Goal: Information Seeking & Learning: Learn about a topic

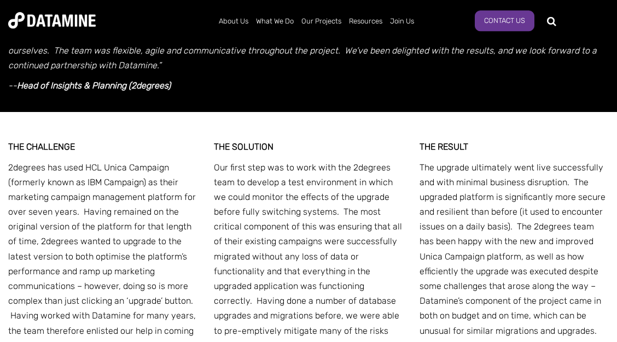
scroll to position [472, 0]
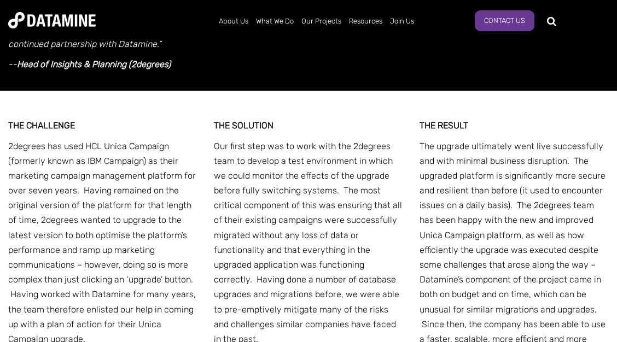
click at [97, 165] on p "2degrees has used HCL Unica Campaign (formerly known as IBM Campaign) as their …" at bounding box center [102, 243] width 189 height 208
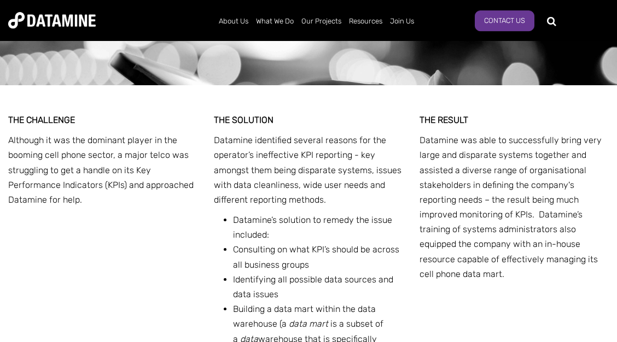
scroll to position [1004, 0]
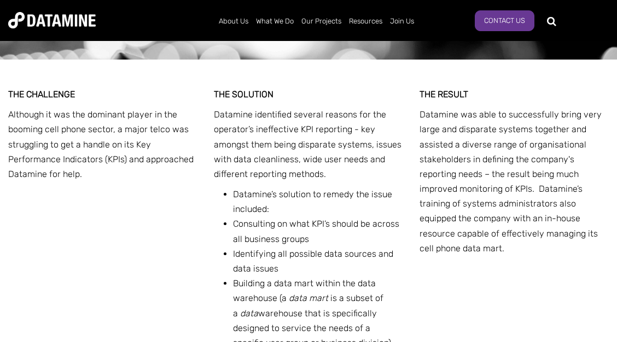
click at [187, 107] on p "Although it was the dominant player in the booming cell phone sector, a major t…" at bounding box center [102, 144] width 189 height 74
drag, startPoint x: 488, startPoint y: 108, endPoint x: 562, endPoint y: 106, distance: 73.9
click at [562, 107] on p "Datamine was able to successfully bring very large and disparate systems togeth…" at bounding box center [513, 181] width 189 height 149
click at [492, 129] on p "Datamine was able to successfully bring very large and disparate systems togeth…" at bounding box center [513, 181] width 189 height 149
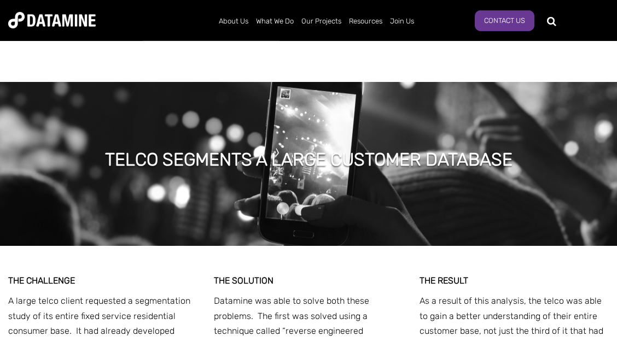
scroll to position [1595, 0]
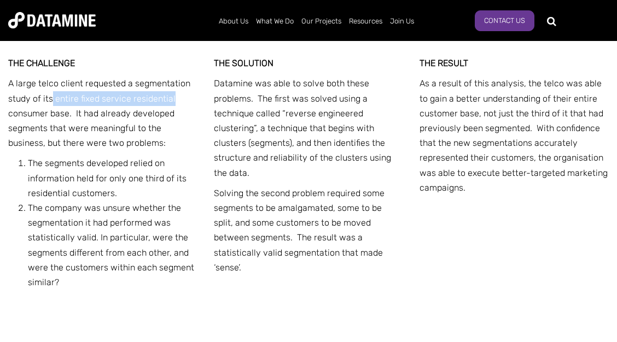
drag, startPoint x: 51, startPoint y: 85, endPoint x: 172, endPoint y: 85, distance: 120.3
click at [172, 85] on p "A large telco client requested a segmentation study of its entire fixed service…" at bounding box center [102, 113] width 189 height 74
click at [142, 96] on p "A large telco client requested a segmentation study of its entire fixed service…" at bounding box center [102, 113] width 189 height 74
click at [74, 111] on p "A large telco client requested a segmentation study of its entire fixed service…" at bounding box center [102, 113] width 189 height 74
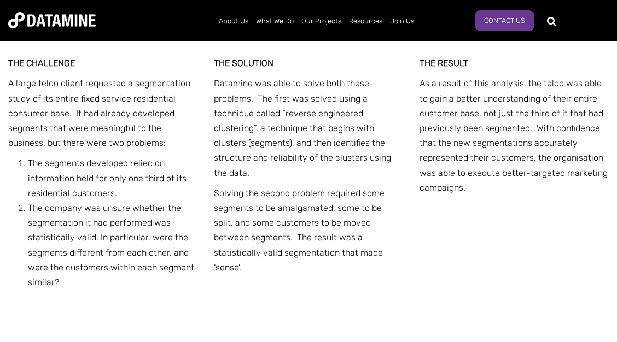
click at [283, 77] on p "Datamine was able to solve both these problems. The first was solved using a te…" at bounding box center [308, 128] width 189 height 104
click at [248, 120] on p "Datamine was able to solve both these problems. The first was solved using a te…" at bounding box center [308, 128] width 189 height 104
click at [240, 120] on p "Datamine was able to solve both these problems. The first was solved using a te…" at bounding box center [308, 128] width 189 height 104
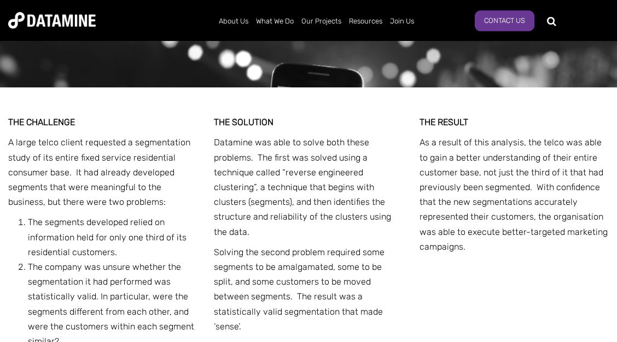
scroll to position [1535, 0]
